Goal: Task Accomplishment & Management: Manage account settings

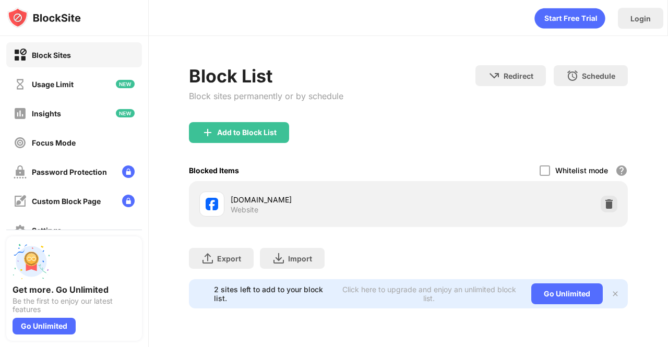
click at [610, 213] on div "[DOMAIN_NAME] Website" at bounding box center [408, 203] width 426 height 33
click at [610, 202] on img at bounding box center [609, 204] width 10 height 10
